Goal: Task Accomplishment & Management: Manage account settings

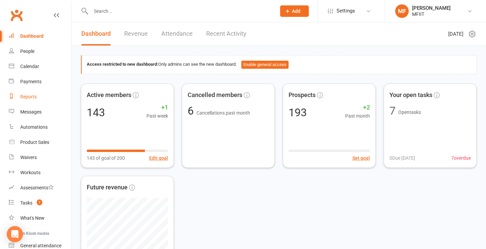
click at [27, 98] on div "Reports" at bounding box center [28, 96] width 17 height 5
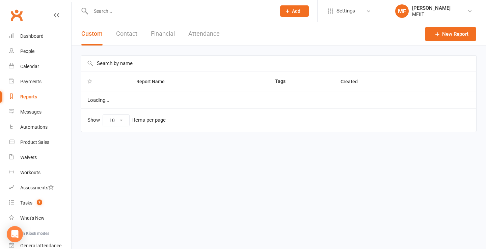
select select "100"
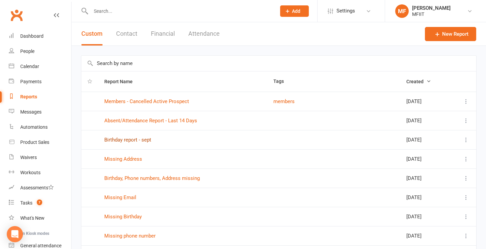
click at [129, 140] on link "Birthday report - sept" at bounding box center [127, 140] width 47 height 6
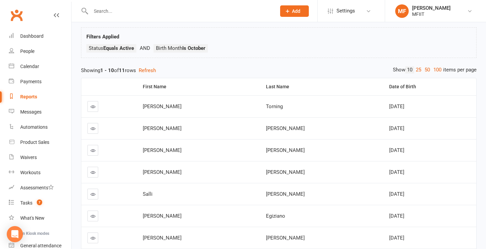
scroll to position [33, 0]
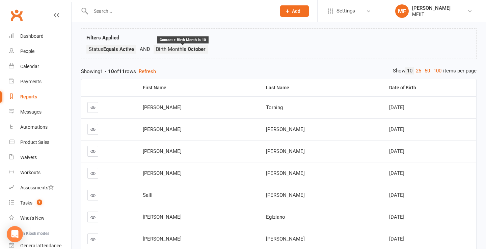
click at [198, 49] on strong "Is October" at bounding box center [193, 49] width 23 height 6
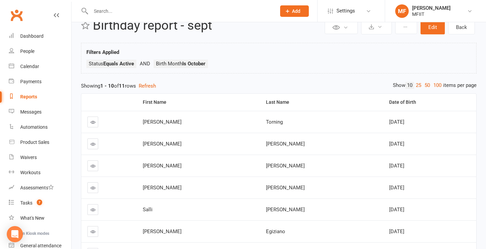
scroll to position [0, 0]
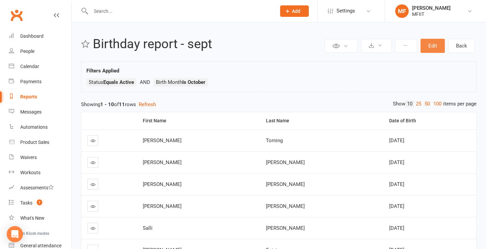
click at [433, 45] on button "Edit" at bounding box center [433, 46] width 24 height 14
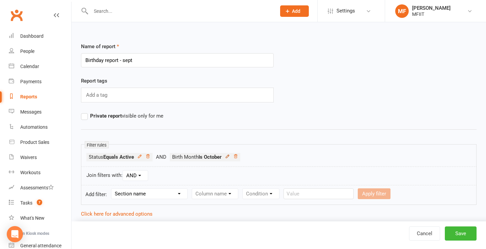
click at [229, 156] on icon at bounding box center [227, 156] width 3 height 3
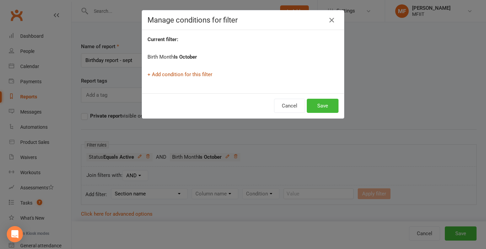
click at [179, 73] on link "+ Add condition for this filter" at bounding box center [179, 75] width 65 height 6
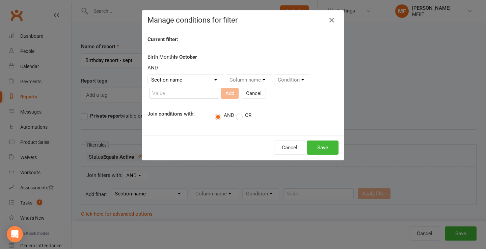
click at [176, 79] on select "Section name Contact Attendance Aggregate Payment Booking Waitlist Attendees Ca…" at bounding box center [186, 80] width 76 height 10
select select "0"
click at [148, 75] on select "Section name Contact Attendance Aggregate Payment Booking Waitlist Attendees Ca…" at bounding box center [186, 80] width 76 height 10
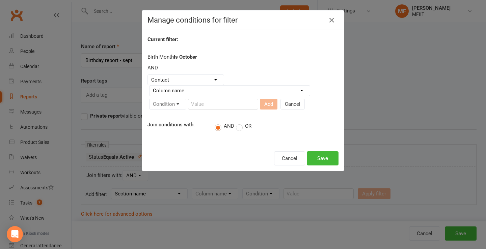
click at [240, 79] on form "Section name Contact Attendance Aggregate Payment Booking Waitlist Attendees Ca…" at bounding box center [242, 94] width 191 height 38
click at [225, 95] on select "Column name Contact Type First Name Last Name Full Name Email Phone Number Addr…" at bounding box center [230, 91] width 160 height 10
select select "25"
click at [150, 86] on select "Column name Contact Type First Name Last Name Full Name Email Phone Number Addr…" at bounding box center [230, 91] width 160 height 10
click at [248, 103] on select "Month January February March April May June July August September October Novem…" at bounding box center [240, 104] width 39 height 10
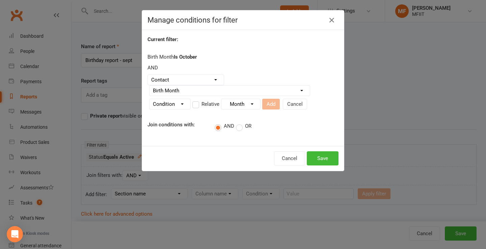
select select "10"
click at [221, 99] on select "Month January February March April May June July August September October Novem…" at bounding box center [240, 104] width 39 height 10
click at [321, 162] on button "Save" at bounding box center [323, 159] width 32 height 14
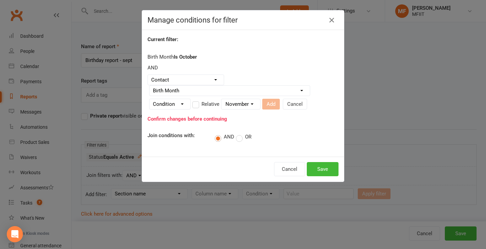
click at [240, 139] on label "OR" at bounding box center [244, 137] width 16 height 7
click at [240, 133] on input "OR" at bounding box center [238, 133] width 4 height 0
click at [323, 166] on button "Save" at bounding box center [323, 169] width 32 height 14
click at [317, 170] on button "Save" at bounding box center [323, 169] width 32 height 14
click at [182, 103] on select "Condition Is Is not Is blank Is not blank" at bounding box center [170, 104] width 41 height 10
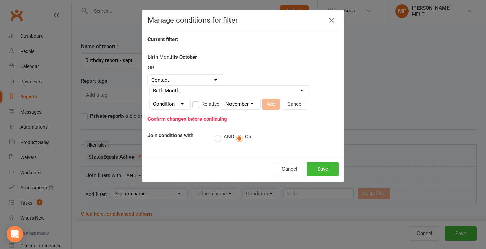
select select "0"
click at [150, 99] on select "Condition Is Is not Is blank Is not blank" at bounding box center [170, 104] width 41 height 10
click at [242, 104] on select "Month January February March April May June July August September October Novem…" at bounding box center [240, 104] width 39 height 10
select select "10"
click at [221, 99] on select "Month January February March April May June July August September October Novem…" at bounding box center [240, 104] width 39 height 10
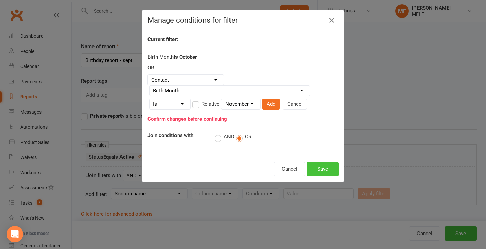
click at [319, 169] on button "Save" at bounding box center [323, 169] width 32 height 14
click at [219, 139] on label "AND" at bounding box center [225, 137] width 20 height 7
click at [219, 133] on input "AND" at bounding box center [217, 133] width 4 height 0
click at [239, 138] on label "OR" at bounding box center [244, 137] width 16 height 7
click at [239, 133] on input "OR" at bounding box center [238, 133] width 4 height 0
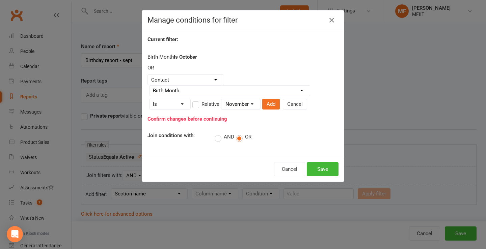
click at [190, 118] on strong "Confirm changes before continuing" at bounding box center [187, 119] width 80 height 6
click at [291, 167] on button "Cancel" at bounding box center [289, 169] width 31 height 14
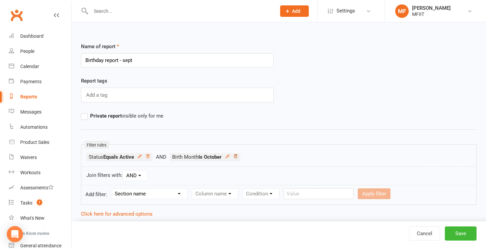
click at [237, 157] on icon at bounding box center [235, 156] width 5 height 5
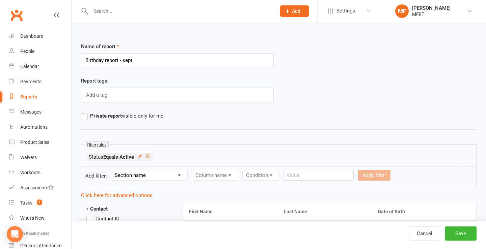
click at [153, 175] on select "Section name Contact Attendance Aggregate Payment Booking Waitlist Attendees Ca…" at bounding box center [149, 175] width 76 height 10
select select "0"
click at [112, 170] on select "Section name Contact Attendance Aggregate Payment Booking Waitlist Attendees Ca…" at bounding box center [149, 175] width 76 height 10
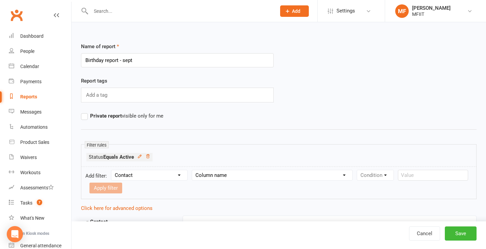
click at [215, 177] on select "Column name Contact Type First Name Last Name Full Name Email Phone Number Addr…" at bounding box center [272, 175] width 160 height 10
click at [192, 170] on select "Column name Contact Type First Name Last Name Full Name Email Phone Number Addr…" at bounding box center [272, 175] width 160 height 10
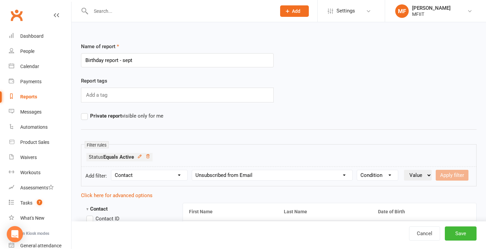
click at [220, 178] on select "Column name Contact Type First Name Last Name Full Name Email Phone Number Addr…" at bounding box center [272, 175] width 160 height 10
select select "25"
click at [192, 170] on select "Column name Contact Type First Name Last Name Full Name Email Phone Number Addr…" at bounding box center [272, 175] width 160 height 10
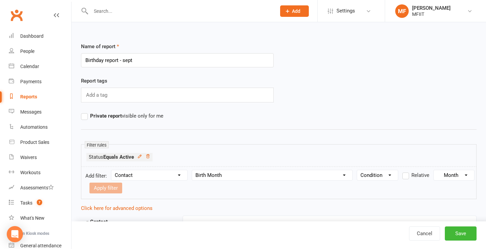
click at [375, 175] on select "Condition Is Is not Is blank Is not blank" at bounding box center [377, 175] width 41 height 10
select select "0"
click at [357, 170] on select "Condition Is Is not Is blank Is not blank" at bounding box center [377, 175] width 41 height 10
click at [446, 173] on select "Month January February March April May June July August September October Novem…" at bounding box center [454, 175] width 39 height 10
select select "10"
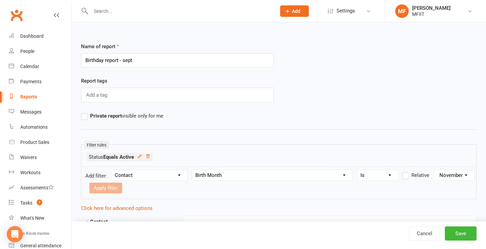
click at [435, 170] on select "Month January February March April May June July August September October Novem…" at bounding box center [454, 175] width 39 height 10
click at [98, 187] on button "Apply filter" at bounding box center [105, 188] width 33 height 11
select select
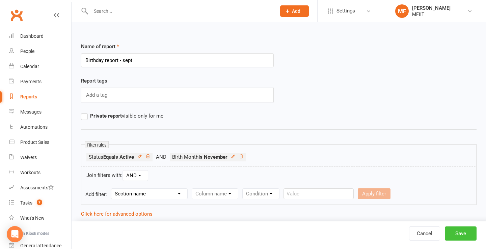
click at [466, 235] on button "Save" at bounding box center [461, 234] width 32 height 14
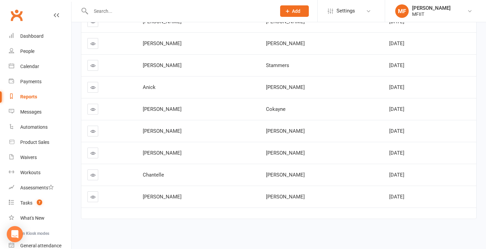
scroll to position [121, 0]
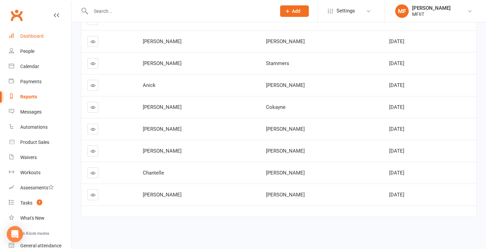
click at [29, 35] on div "Dashboard" at bounding box center [31, 35] width 23 height 5
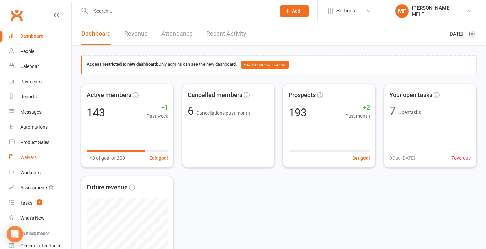
scroll to position [60, 0]
